Goal: Navigation & Orientation: Find specific page/section

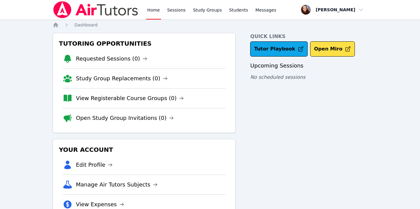
click at [154, 12] on link "Home" at bounding box center [153, 9] width 15 height 19
click at [127, 11] on img at bounding box center [96, 9] width 86 height 17
click at [174, 9] on link "Sessions" at bounding box center [176, 9] width 21 height 19
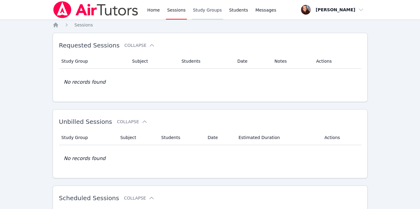
click at [198, 11] on link "Study Groups" at bounding box center [207, 9] width 31 height 19
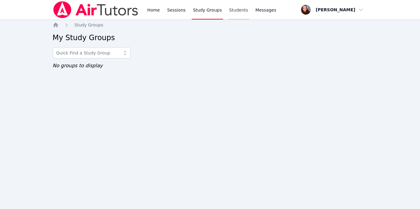
click at [228, 12] on link "Students" at bounding box center [238, 9] width 21 height 19
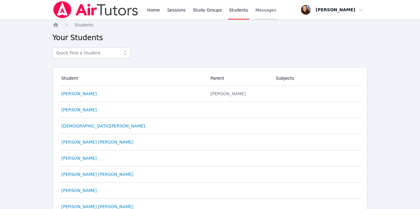
click at [254, 14] on link "Messages" at bounding box center [265, 9] width 23 height 19
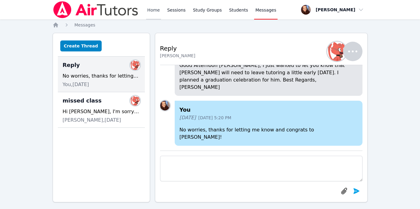
click at [151, 9] on link "Home" at bounding box center [153, 9] width 15 height 19
